Goal: Information Seeking & Learning: Learn about a topic

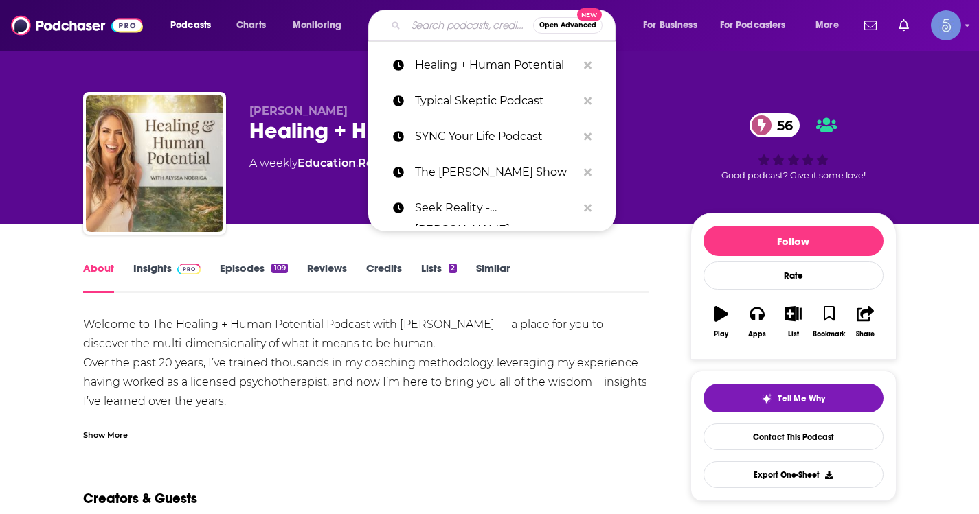
click at [451, 21] on input "Search podcasts, credits, & more..." at bounding box center [469, 25] width 127 height 22
paste input "From Crisis to Connection - with [PERSON_NAME] & [PERSON_NAME]"
type input "From Crisis to Connection - with [PERSON_NAME] & [PERSON_NAME]"
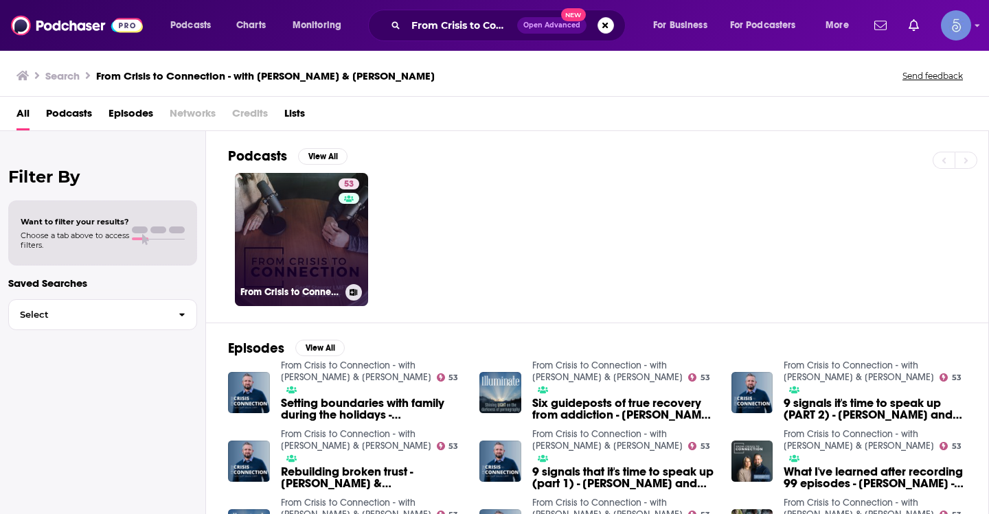
click at [306, 269] on link "53 From Crisis to Connection - with [PERSON_NAME] & [PERSON_NAME]" at bounding box center [301, 239] width 133 height 133
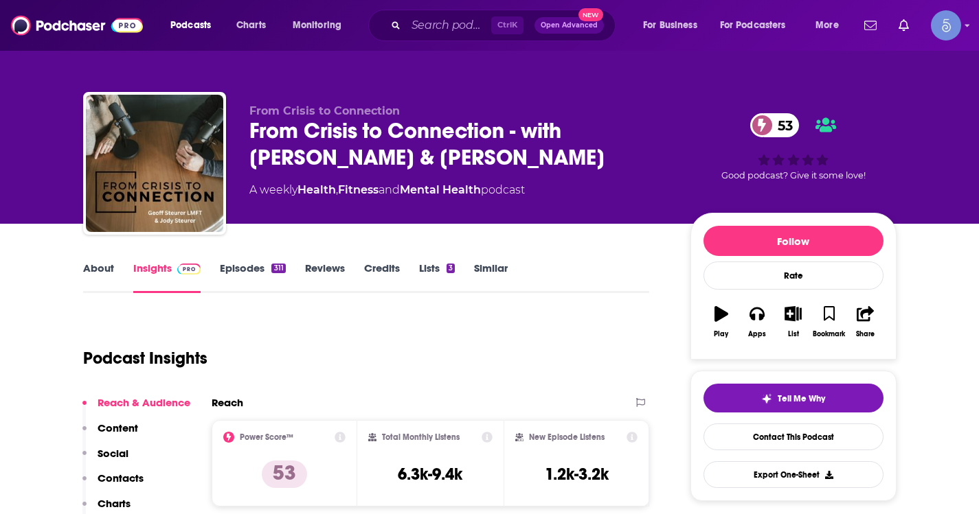
click at [240, 272] on link "Episodes 311" at bounding box center [252, 278] width 65 height 32
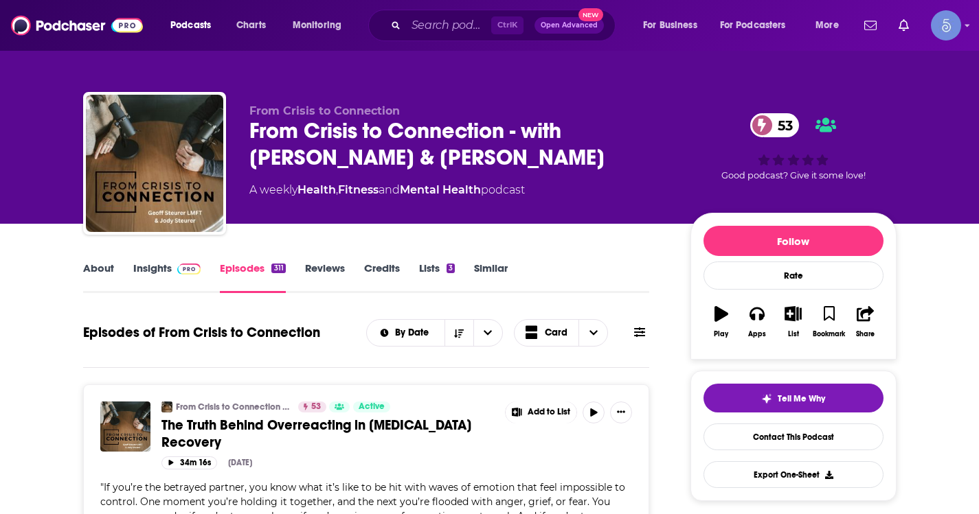
click at [175, 276] on link "Insights" at bounding box center [167, 278] width 68 height 32
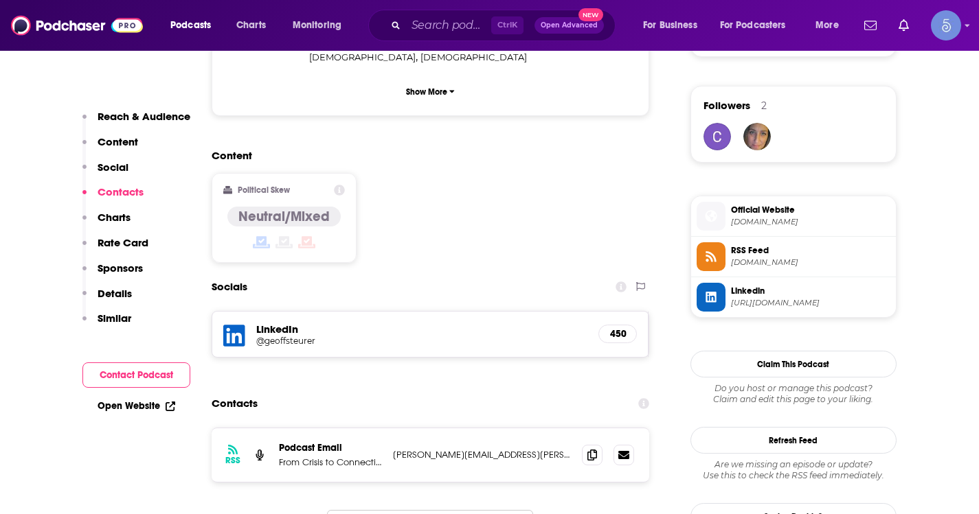
scroll to position [1099, 0]
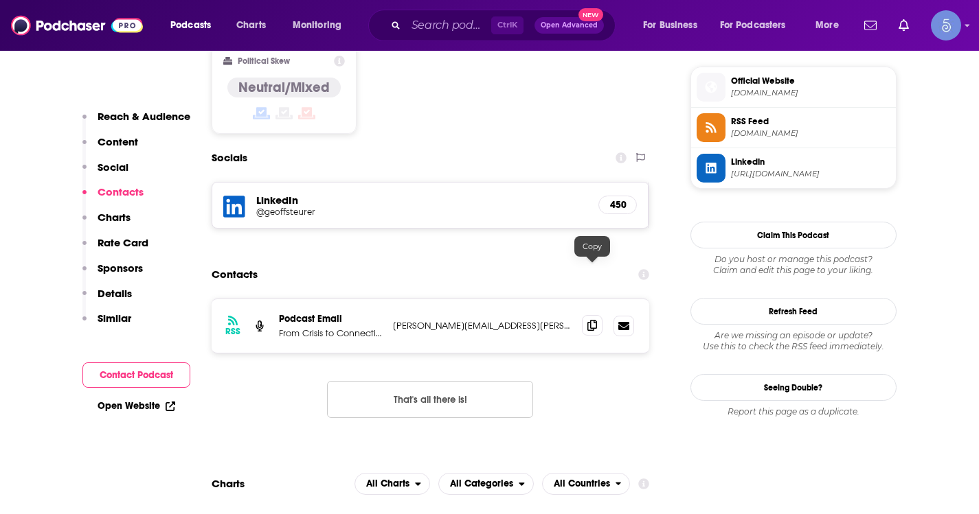
click at [598, 315] on span at bounding box center [592, 325] width 21 height 21
click at [374, 16] on div "Ctrl K Open Advanced New" at bounding box center [491, 26] width 247 height 32
click at [378, 16] on div "Ctrl K Open Advanced New" at bounding box center [491, 26] width 247 height 32
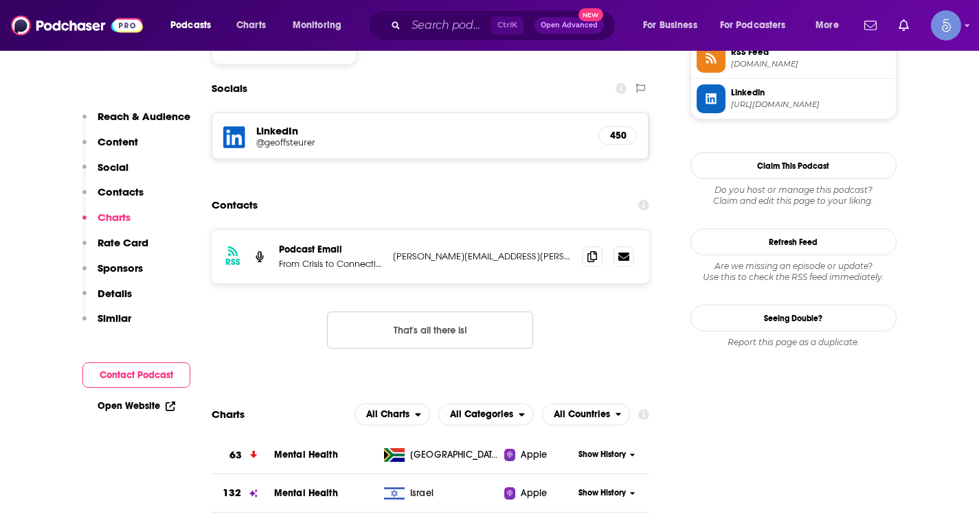
scroll to position [1168, 0]
click at [428, 29] on input "Search podcasts, credits, & more..." at bounding box center [448, 25] width 85 height 22
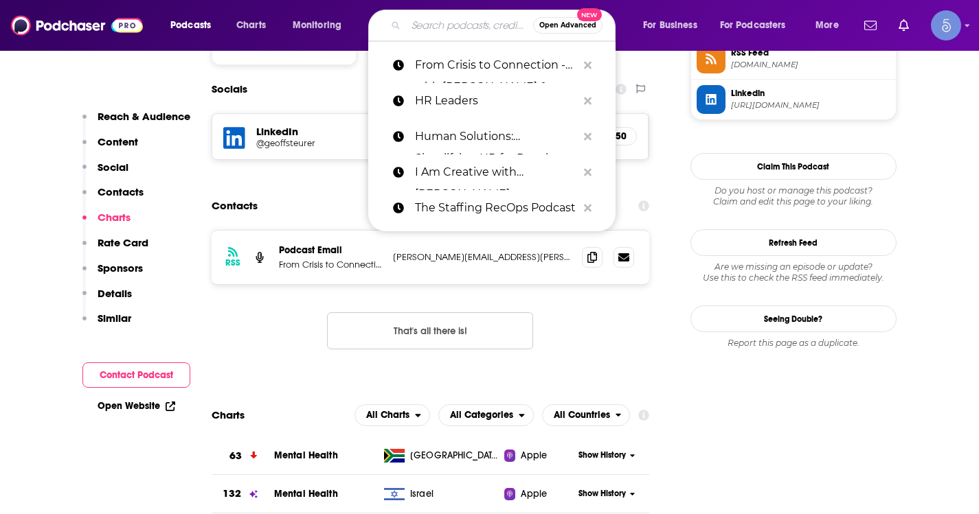
paste input "Healing Honeys with [PERSON_NAME]"
type input "Healing Honeys with [PERSON_NAME]"
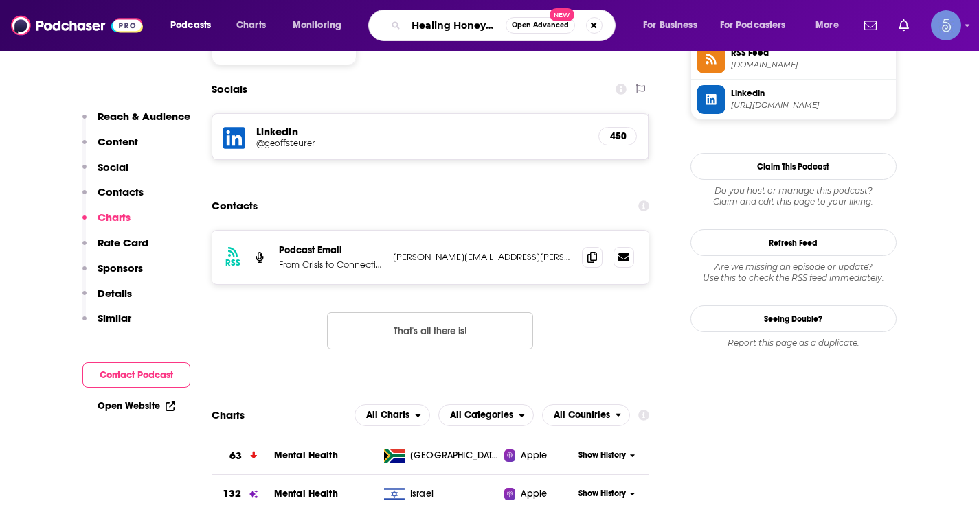
scroll to position [0, 98]
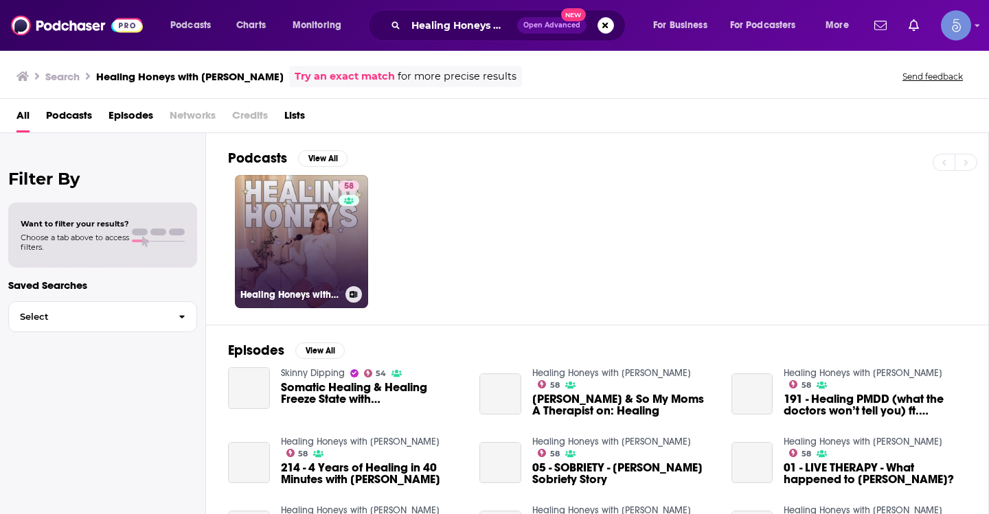
click at [298, 213] on link "58 Healing Honeys with [PERSON_NAME]" at bounding box center [301, 241] width 133 height 133
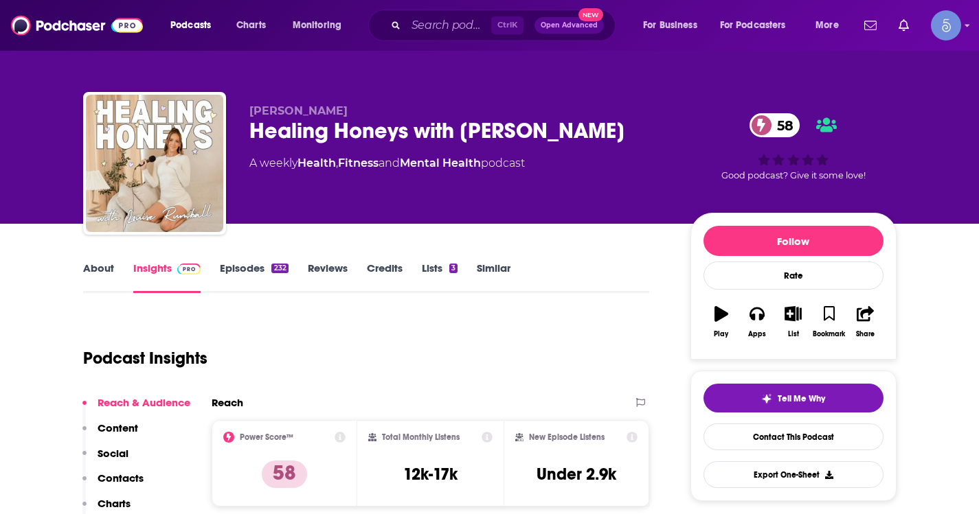
click at [448, 41] on div "Podcasts Charts Monitoring Ctrl K Open Advanced New For Business For Podcasters…" at bounding box center [489, 25] width 979 height 51
click at [453, 21] on input "Search podcasts, credits, & more..." at bounding box center [448, 25] width 85 height 22
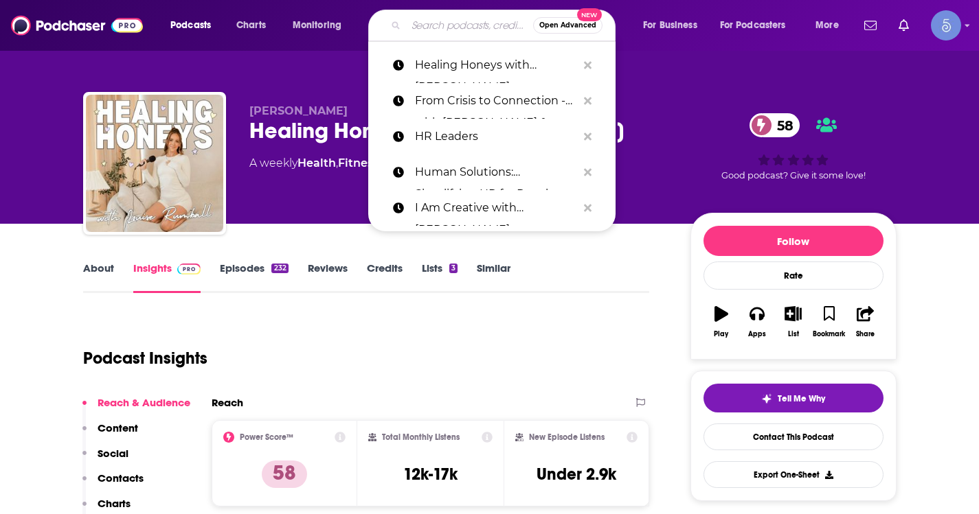
paste input "Point of Relation with [PERSON_NAME]"
type input "Point of Relation with [PERSON_NAME]"
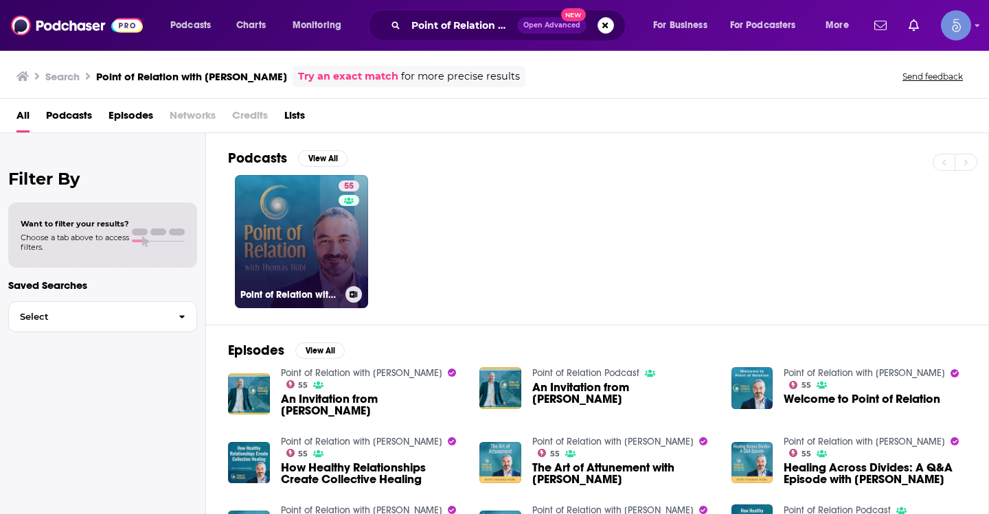
click at [306, 212] on link "55 Point of Relation with [PERSON_NAME]" at bounding box center [301, 241] width 133 height 133
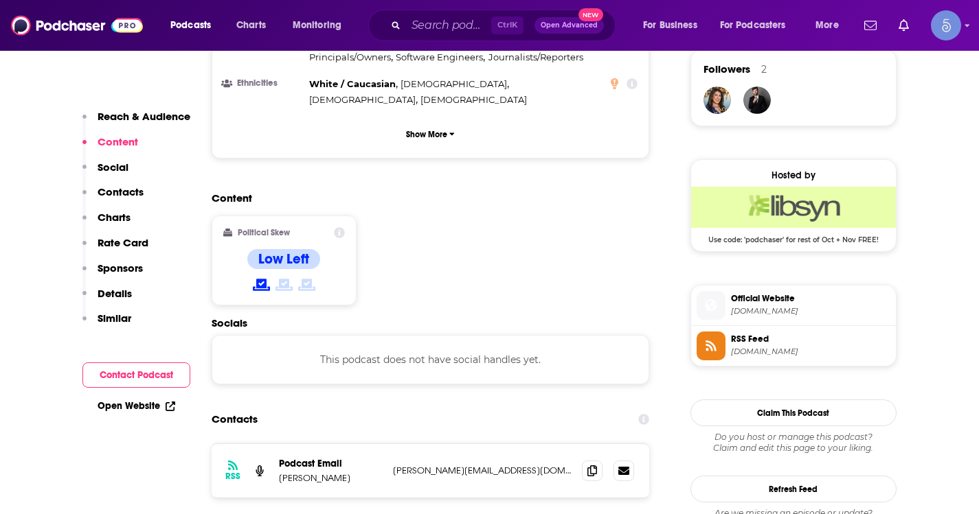
scroll to position [1030, 0]
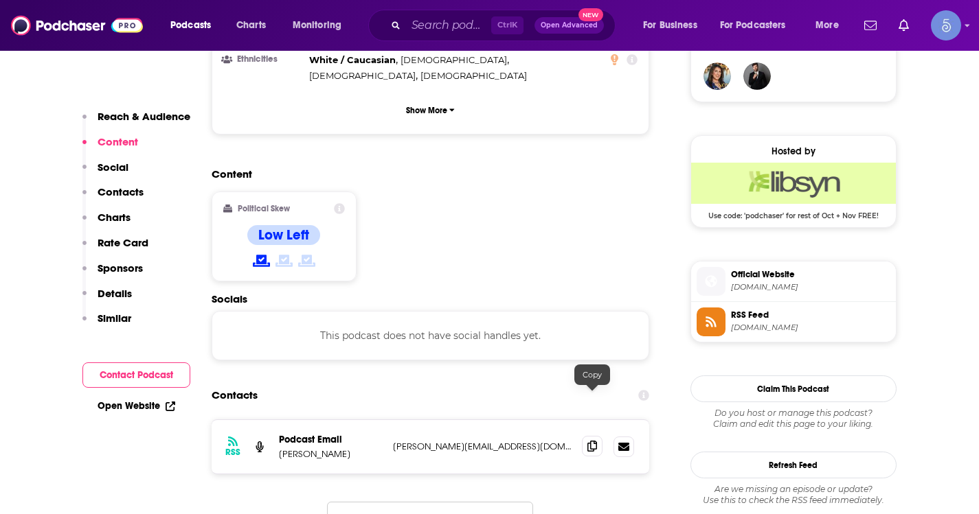
click at [587, 441] on icon at bounding box center [592, 446] width 10 height 11
click at [444, 30] on input "Search podcasts, credits, & more..." at bounding box center [448, 25] width 85 height 22
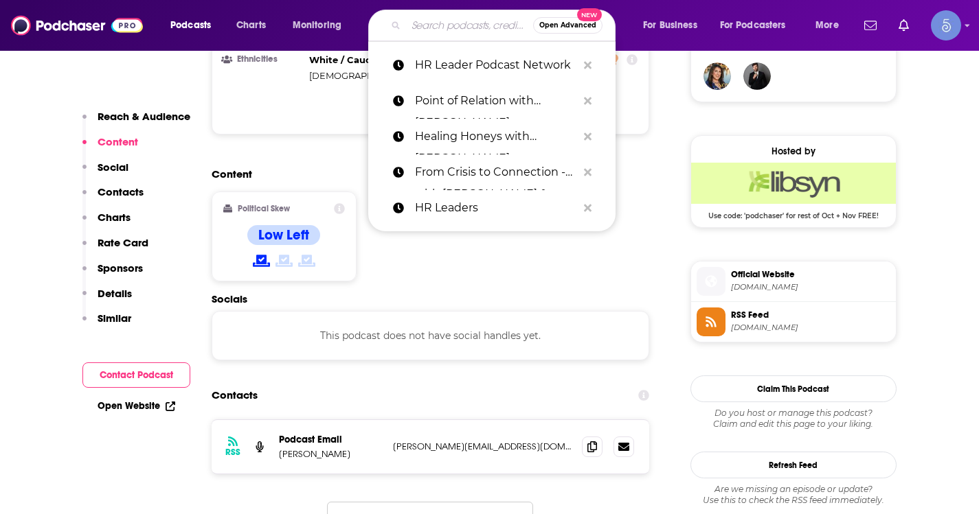
click at [444, 30] on input "Search podcasts, credits, & more..." at bounding box center [469, 25] width 127 height 22
paste input "The [PERSON_NAME] Show"
type input "The [PERSON_NAME] Show"
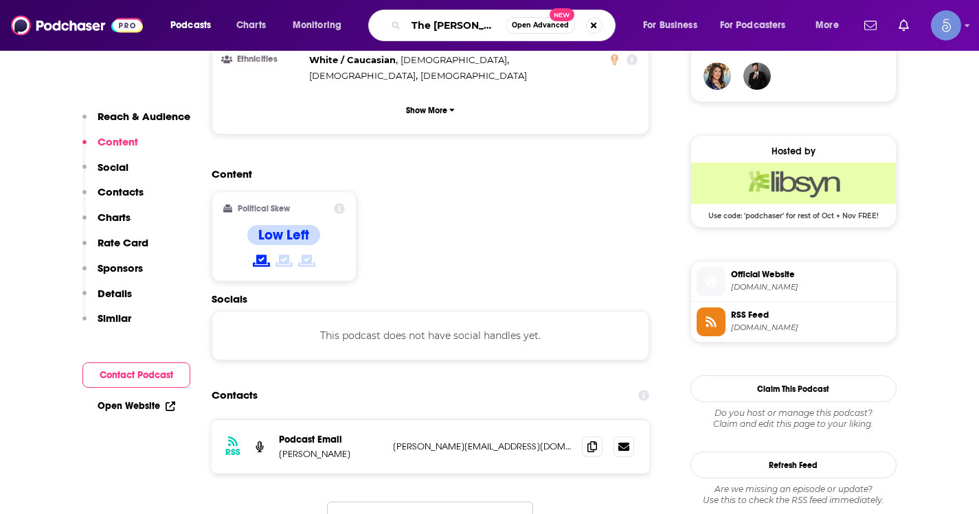
scroll to position [0, 57]
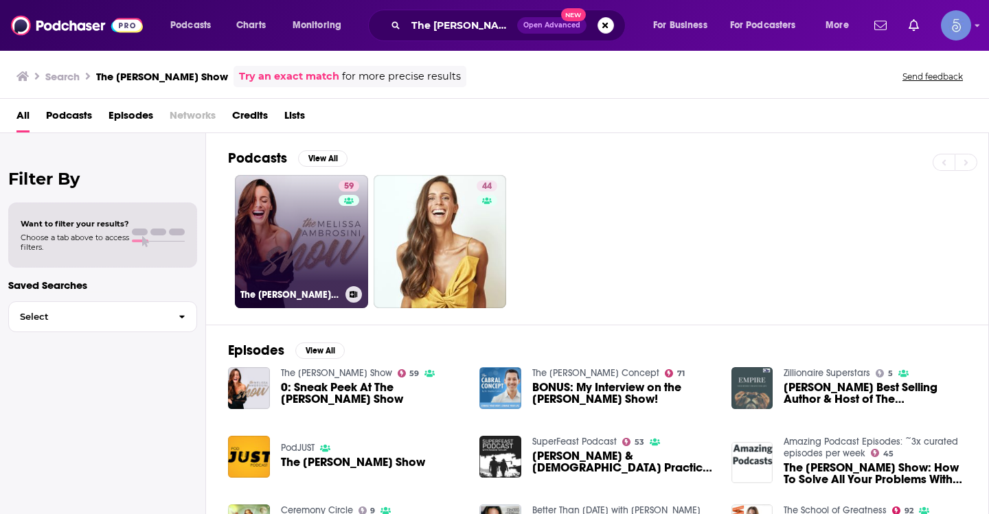
click at [319, 262] on link "59 The [PERSON_NAME] Show" at bounding box center [301, 241] width 133 height 133
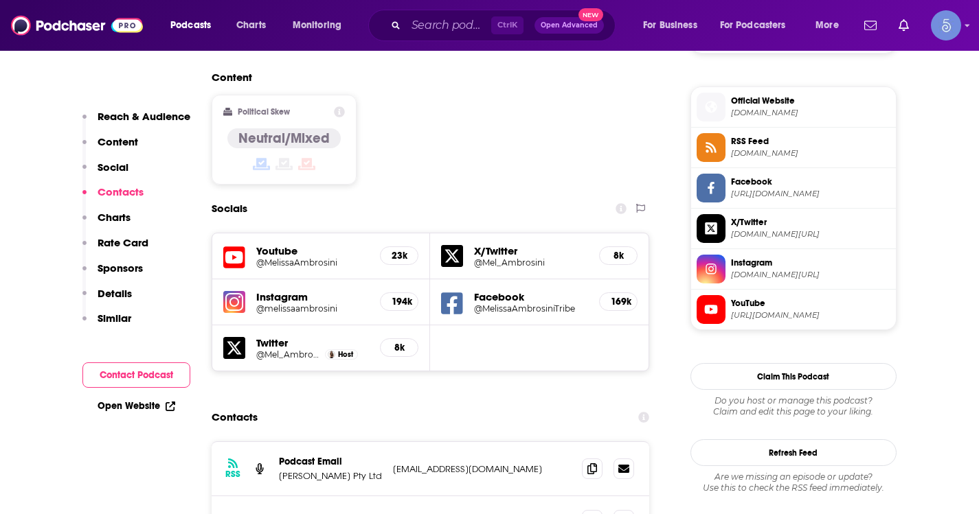
scroll to position [1168, 0]
